Goal: Transaction & Acquisition: Register for event/course

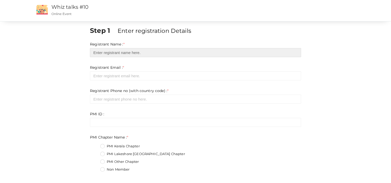
click at [118, 53] on input "text" at bounding box center [195, 52] width 211 height 9
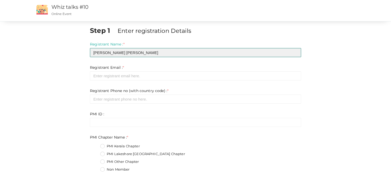
type input "[PERSON_NAME] [PERSON_NAME]"
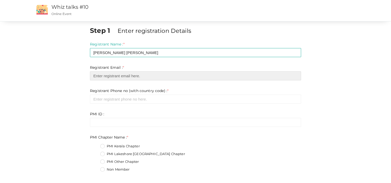
click at [124, 74] on input "email" at bounding box center [195, 75] width 211 height 9
type input "[EMAIL_ADDRESS][DOMAIN_NAME]"
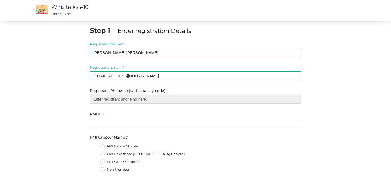
click at [121, 97] on input "number" at bounding box center [195, 98] width 211 height 9
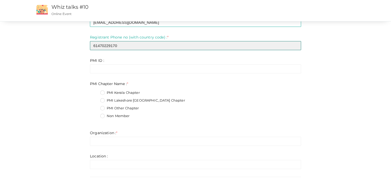
scroll to position [45, 0]
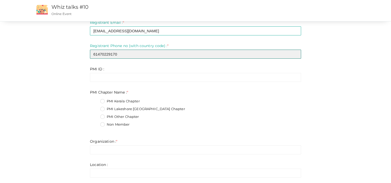
type input "61470229170"
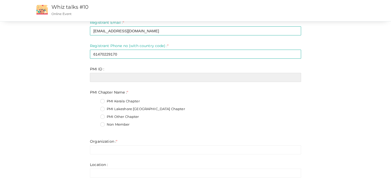
click at [120, 76] on input "text" at bounding box center [195, 77] width 211 height 9
paste input "9032022"
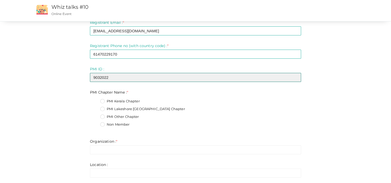
type input "9032022"
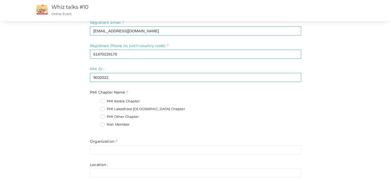
click at [153, 90] on div "PMI Chapter Name : * PMI Kerala Chapter PMI Lakeshore [GEOGRAPHIC_DATA] Chapter…" at bounding box center [195, 110] width 211 height 41
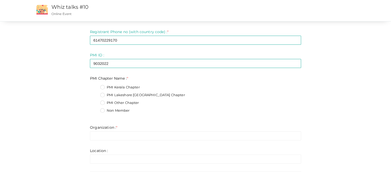
scroll to position [71, 0]
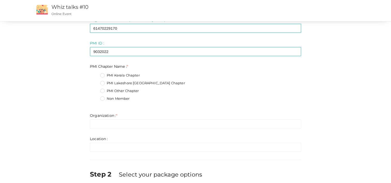
click at [121, 76] on label "PMI Kerala Chapter" at bounding box center [119, 75] width 39 height 5
click at [95, 74] on Name\+0 "PMI Kerala Chapter" at bounding box center [95, 74] width 0 height 0
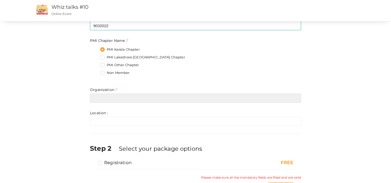
click at [131, 93] on input "text" at bounding box center [195, 97] width 211 height 9
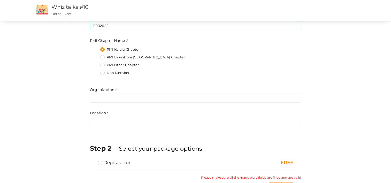
click at [166, 78] on fieldset "PMI Kerala Chapter PMI Lakeshore [GEOGRAPHIC_DATA] Chapter PMI Other Chapter No…" at bounding box center [195, 61] width 211 height 35
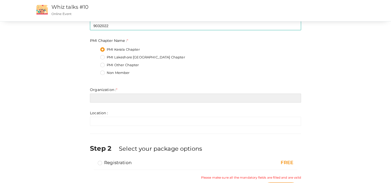
click at [125, 98] on input "text" at bounding box center [195, 97] width 211 height 9
type input "s"
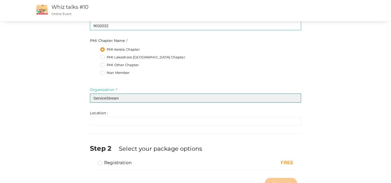
type input "ServiceStream"
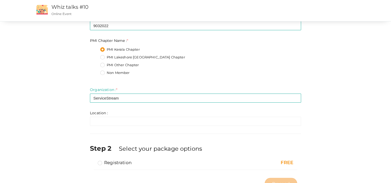
click at [219, 59] on div "PMI Lakeshore [GEOGRAPHIC_DATA] Chapter" at bounding box center [200, 58] width 201 height 6
click at [139, 107] on form "Registrant Name : * [PERSON_NAME] [PERSON_NAME] Required. Invalid email Invalid…" at bounding box center [195, 35] width 211 height 181
click at [118, 70] on label "Non Member" at bounding box center [114, 72] width 29 height 5
click at [95, 71] on Name\+3 "Non Member" at bounding box center [95, 71] width 0 height 0
click at [174, 76] on div "Non Member" at bounding box center [200, 73] width 201 height 6
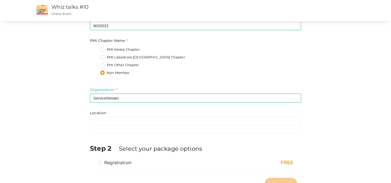
scroll to position [118, 0]
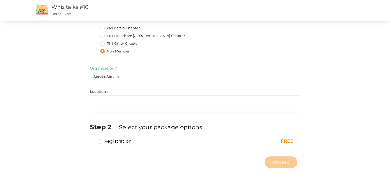
click at [100, 140] on label "Registration" at bounding box center [115, 141] width 34 height 6
click at [92, 139] on input "Registration" at bounding box center [92, 139] width 0 height 0
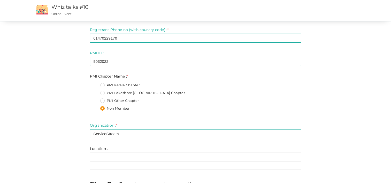
scroll to position [41, 0]
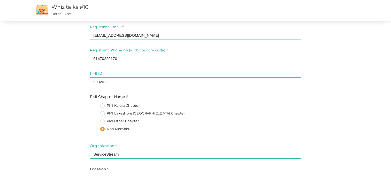
click at [117, 120] on label "PMI Other Chapter" at bounding box center [119, 120] width 38 height 5
click at [95, 120] on Name\+2 "PMI Other Chapter" at bounding box center [95, 120] width 0 height 0
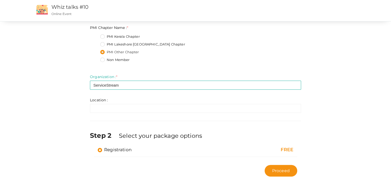
scroll to position [118, 0]
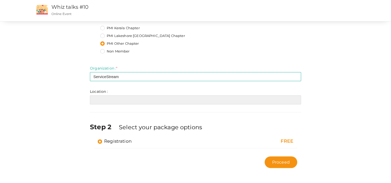
click at [128, 102] on input "text" at bounding box center [195, 99] width 211 height 9
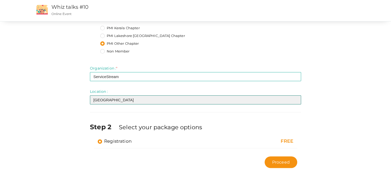
type input "[GEOGRAPHIC_DATA]"
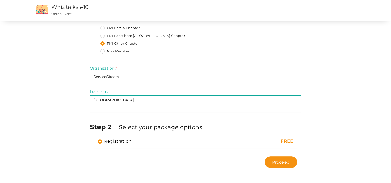
click at [121, 115] on div "Step 1 Enter registration Details Registrant Name : * [PERSON_NAME] [PERSON_NAM…" at bounding box center [195, 39] width 219 height 263
click at [276, 161] on span "Proceed" at bounding box center [281, 162] width 18 height 6
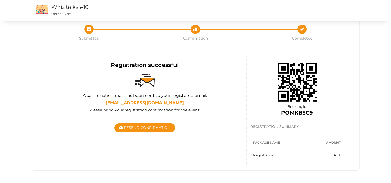
scroll to position [16, 0]
